Goal: Task Accomplishment & Management: Manage account settings

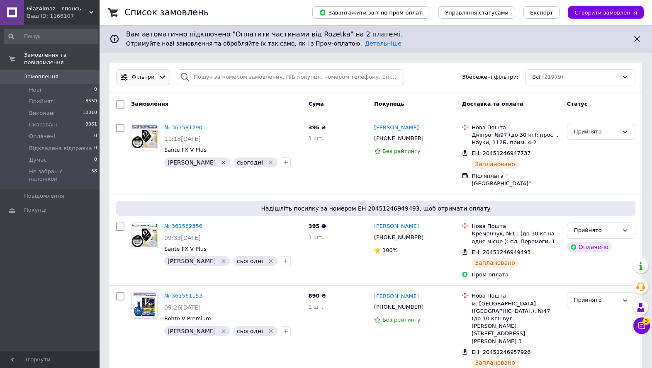
click at [152, 81] on span "Фільтри" at bounding box center [143, 77] width 23 height 8
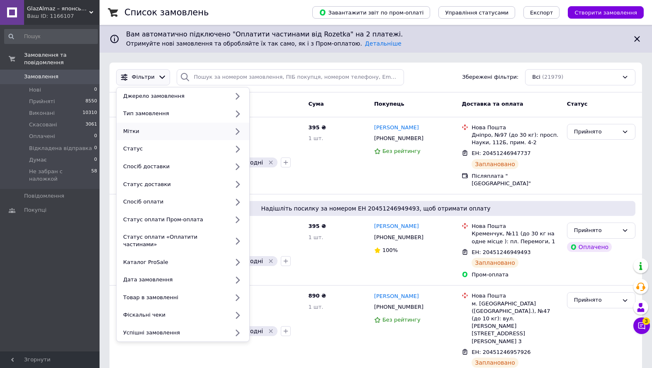
click at [161, 126] on div "Мітки" at bounding box center [183, 132] width 133 height 18
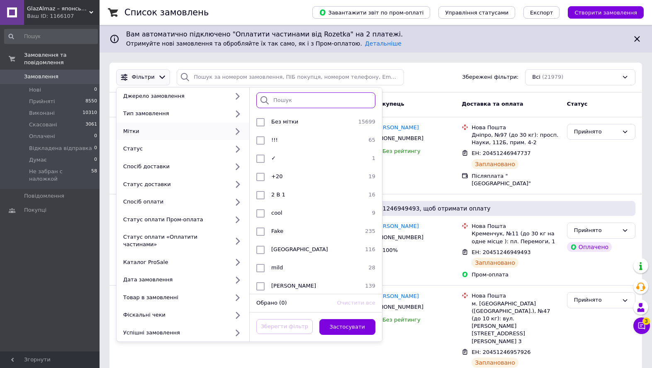
click at [285, 95] on input "search" at bounding box center [315, 100] width 119 height 16
type input "сьо"
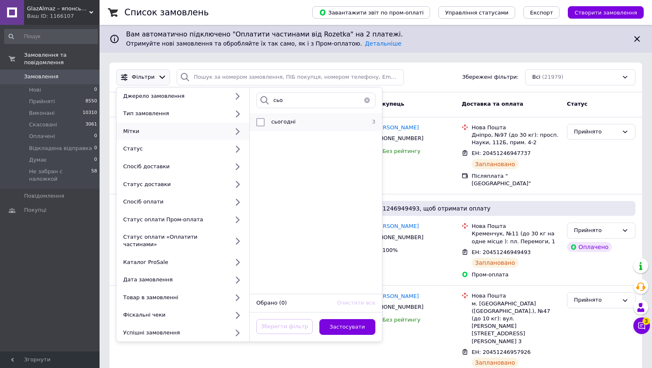
click at [299, 128] on li "сьогодні 3" at bounding box center [316, 122] width 132 height 18
checkbox input "true"
click at [328, 321] on button "Застосувати" at bounding box center [347, 327] width 56 height 16
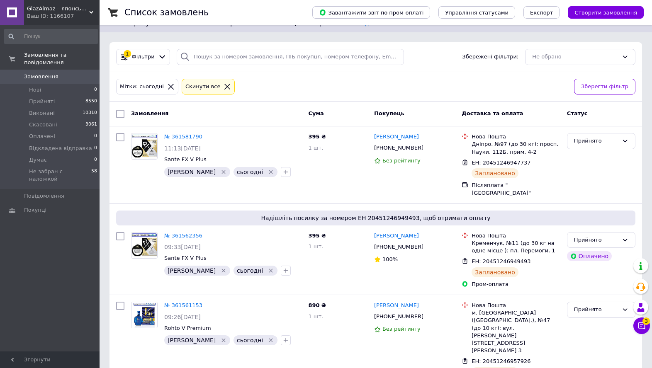
scroll to position [27, 0]
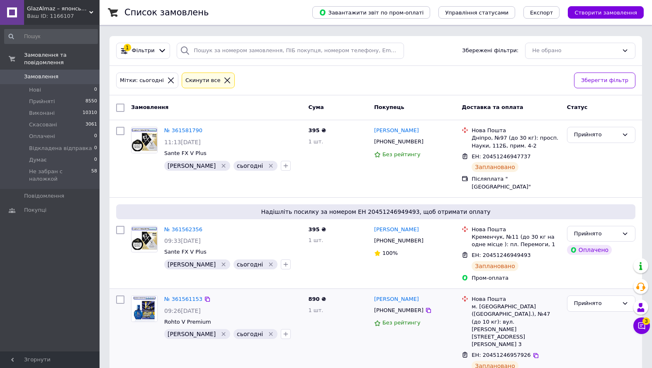
click at [267, 331] on icon "Видалити мітку" at bounding box center [270, 334] width 7 height 7
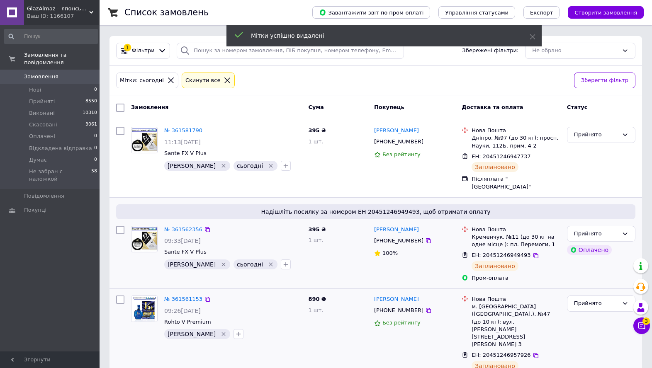
click at [267, 261] on icon "Видалити мітку" at bounding box center [270, 264] width 7 height 7
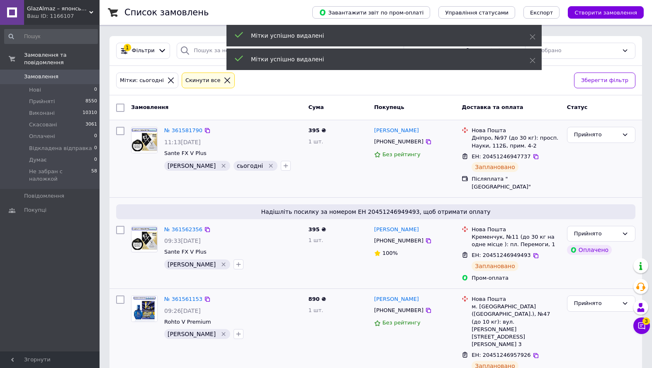
click at [267, 163] on icon "Видалити мітку" at bounding box center [270, 166] width 7 height 7
click at [223, 80] on icon at bounding box center [226, 80] width 7 height 7
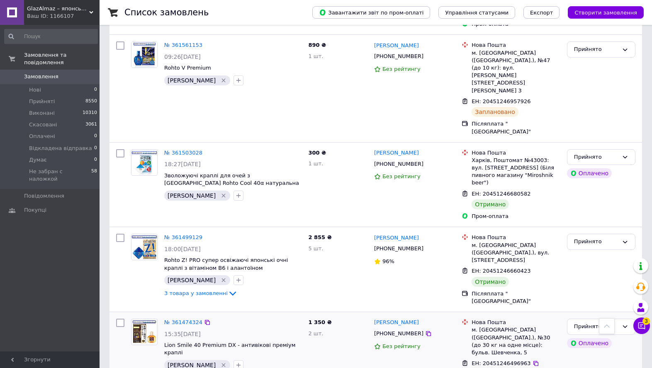
scroll to position [238, 0]
